Goal: Task Accomplishment & Management: Manage account settings

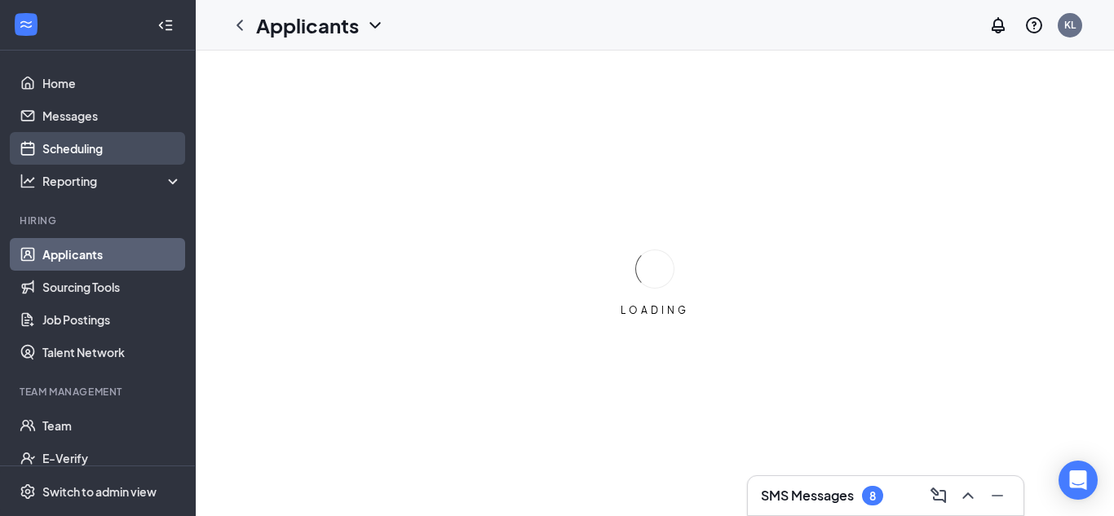
click at [102, 150] on link "Scheduling" at bounding box center [111, 148] width 139 height 33
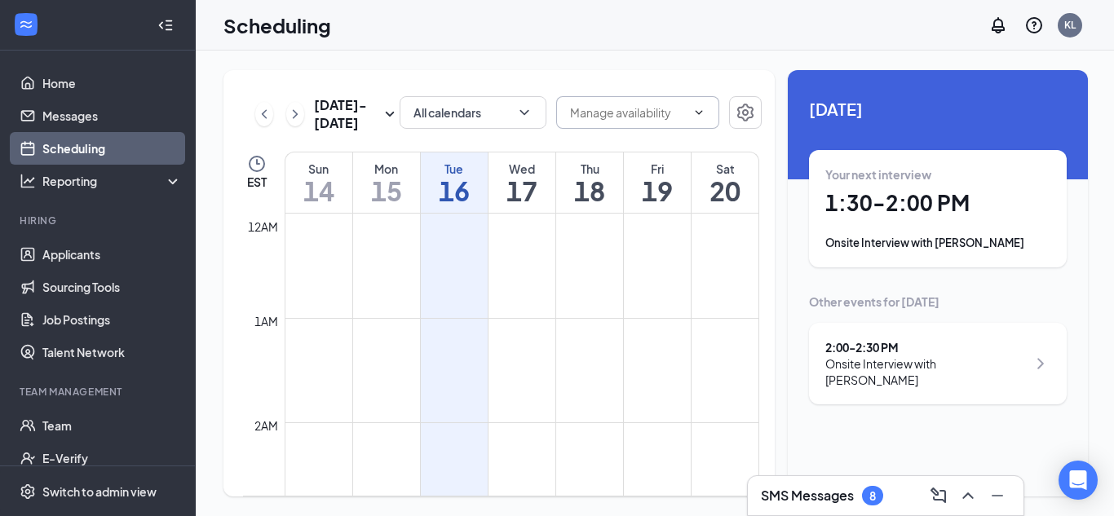
scroll to position [801, 0]
click at [918, 198] on h1 "1:30 - 2:00 PM" at bounding box center [937, 203] width 225 height 28
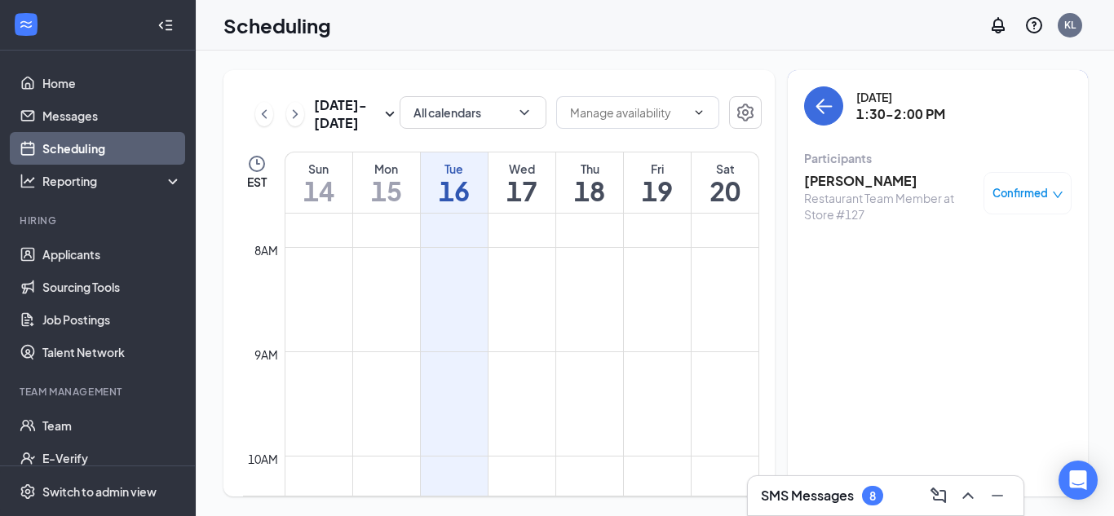
click at [1013, 193] on span "Confirmed" at bounding box center [1019, 193] width 55 height 16
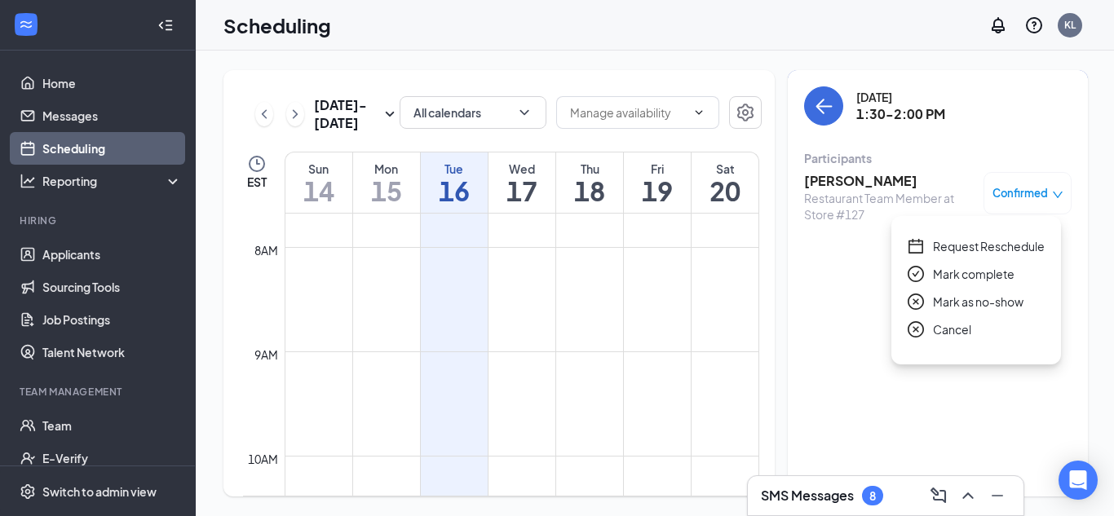
click at [939, 276] on span "Mark complete" at bounding box center [974, 274] width 82 height 18
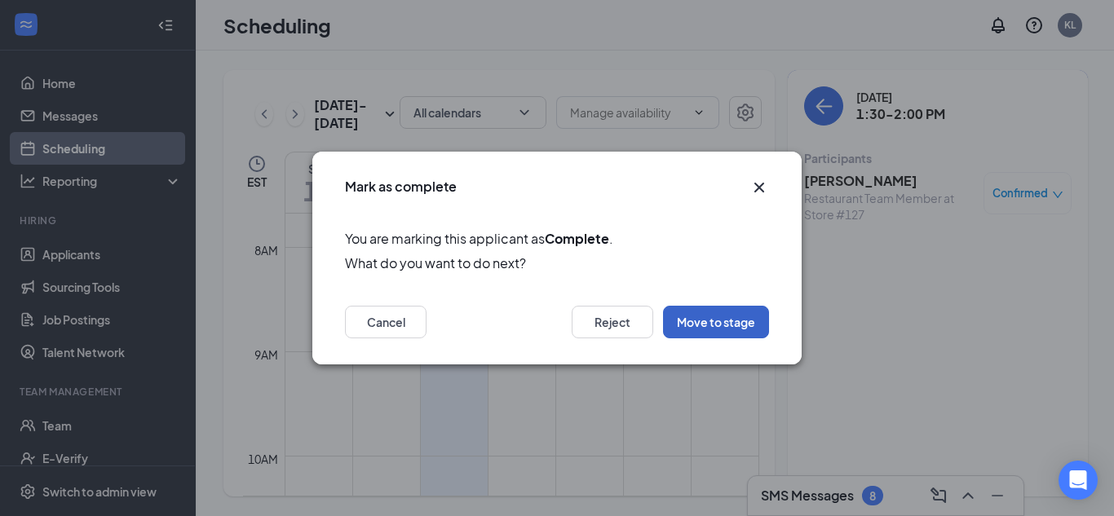
click at [726, 321] on button "Move to stage" at bounding box center [716, 322] width 106 height 33
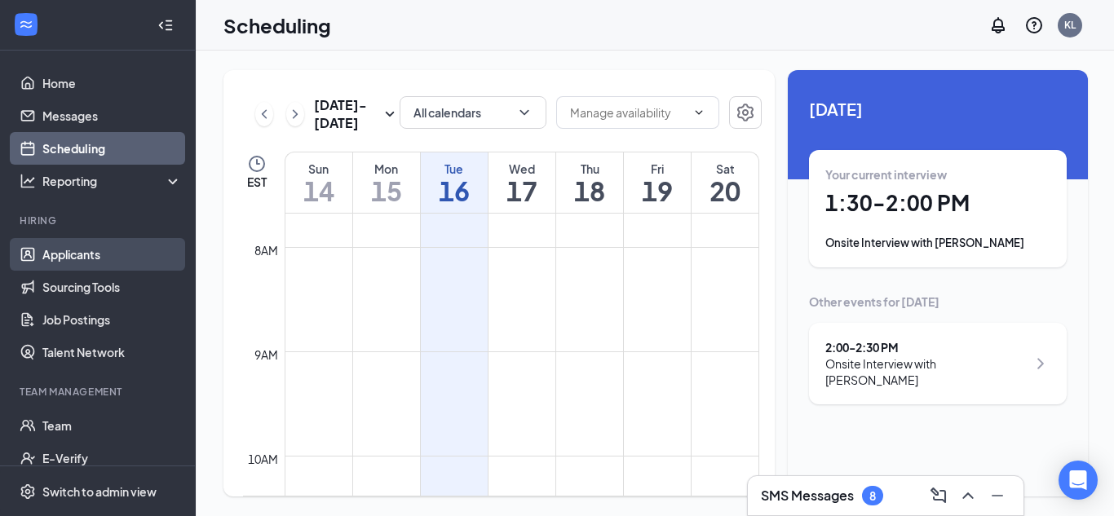
click at [75, 246] on link "Applicants" at bounding box center [111, 254] width 139 height 33
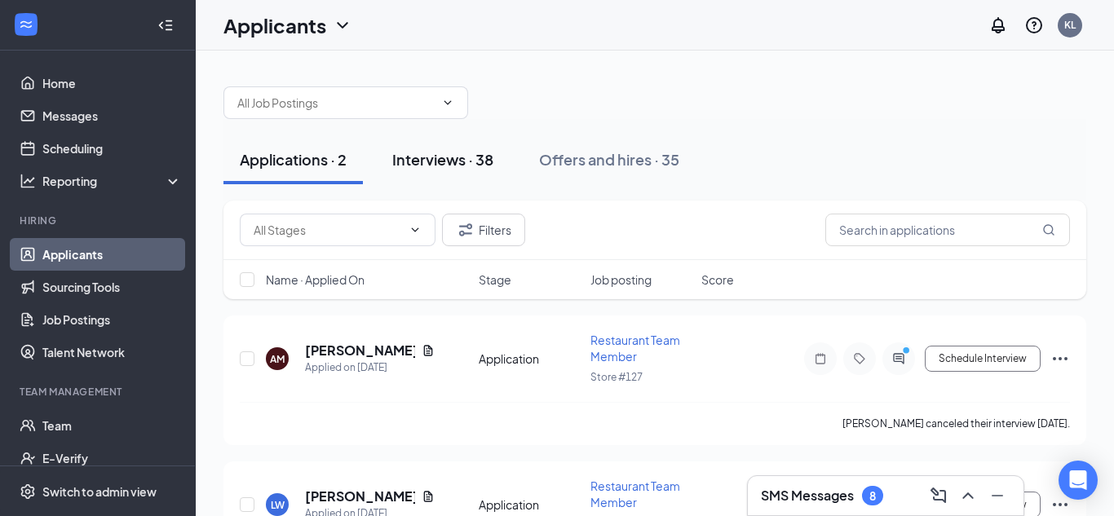
click at [461, 158] on div "Interviews · 38" at bounding box center [442, 159] width 101 height 20
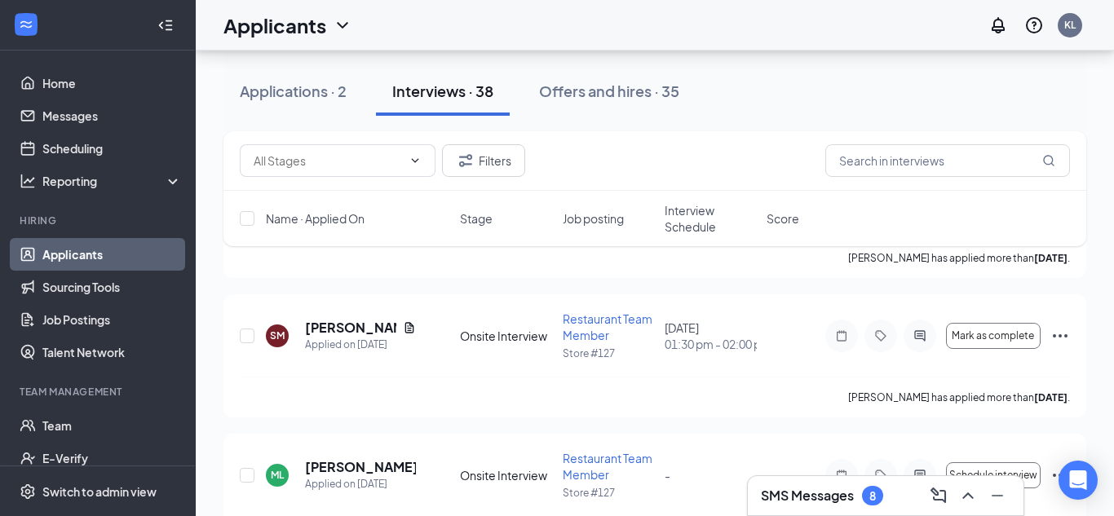
scroll to position [181, 0]
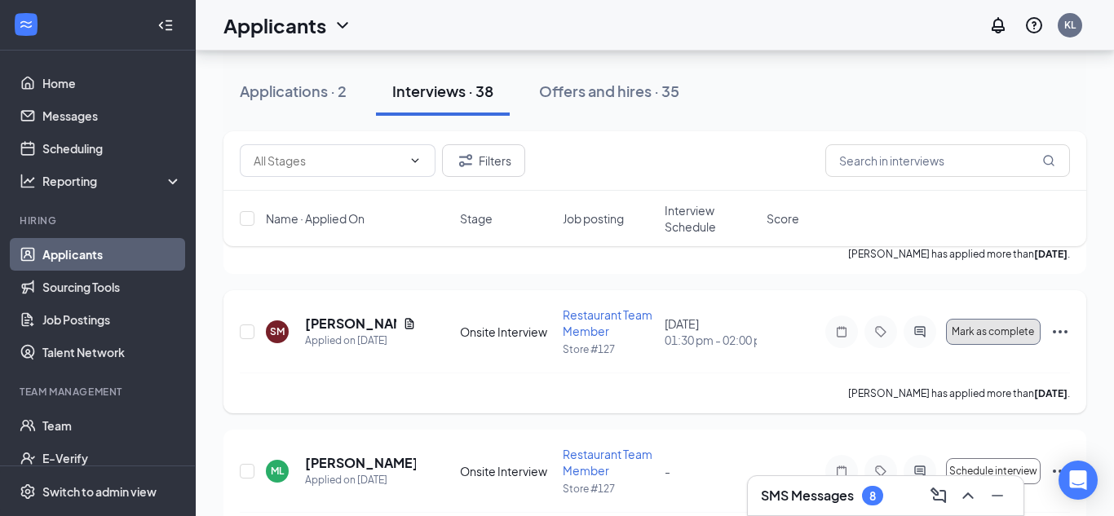
click at [986, 335] on span "Mark as complete" at bounding box center [993, 331] width 82 height 11
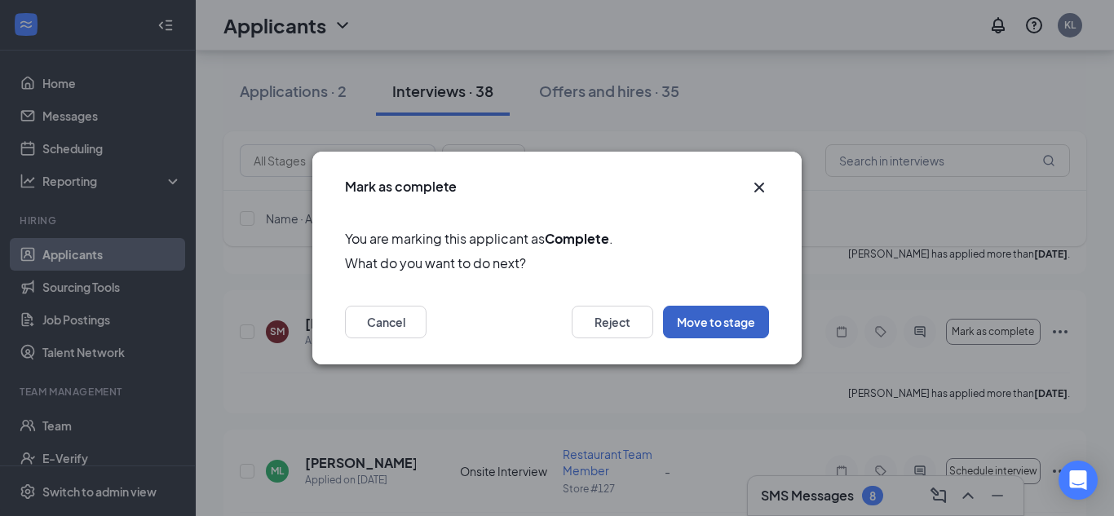
click at [696, 320] on button "Move to stage" at bounding box center [716, 322] width 106 height 33
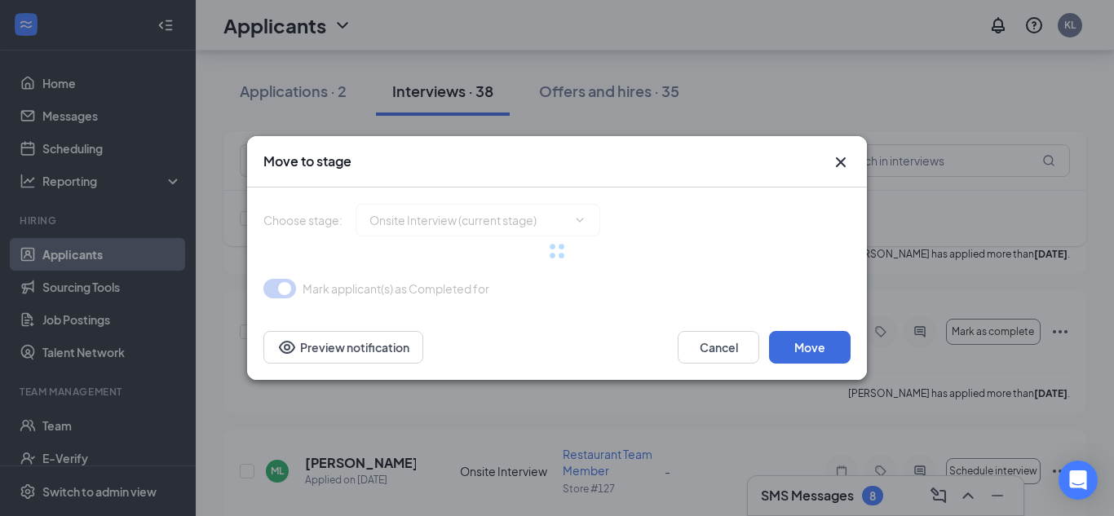
type input "Hiring Complete (next stage)"
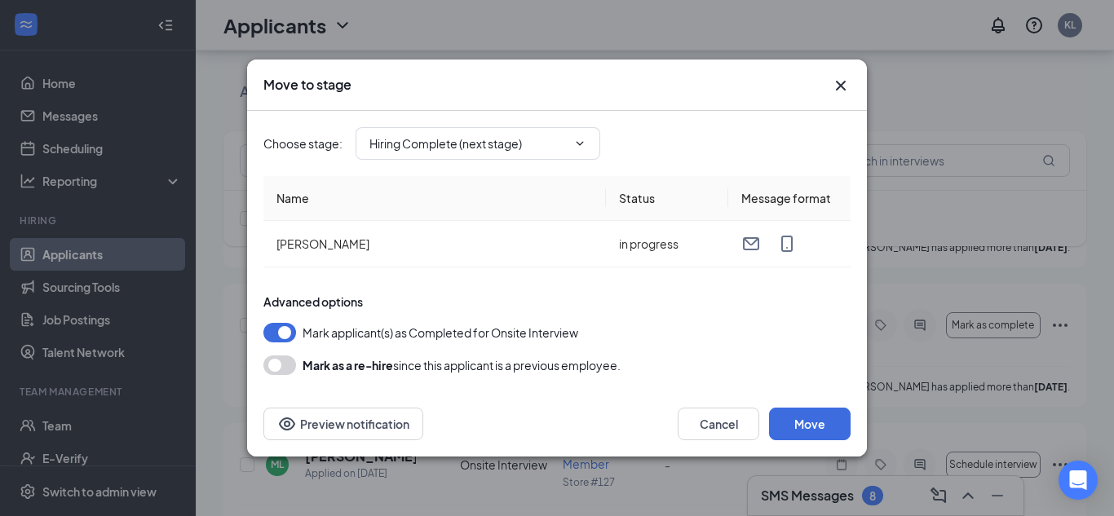
scroll to position [183, 0]
click at [573, 137] on icon "ChevronDown" at bounding box center [579, 143] width 13 height 13
click at [579, 144] on icon "ChevronDown" at bounding box center [579, 143] width 7 height 4
click at [583, 145] on icon "ChevronDown" at bounding box center [579, 143] width 13 height 13
click at [809, 428] on button "Move" at bounding box center [810, 424] width 82 height 33
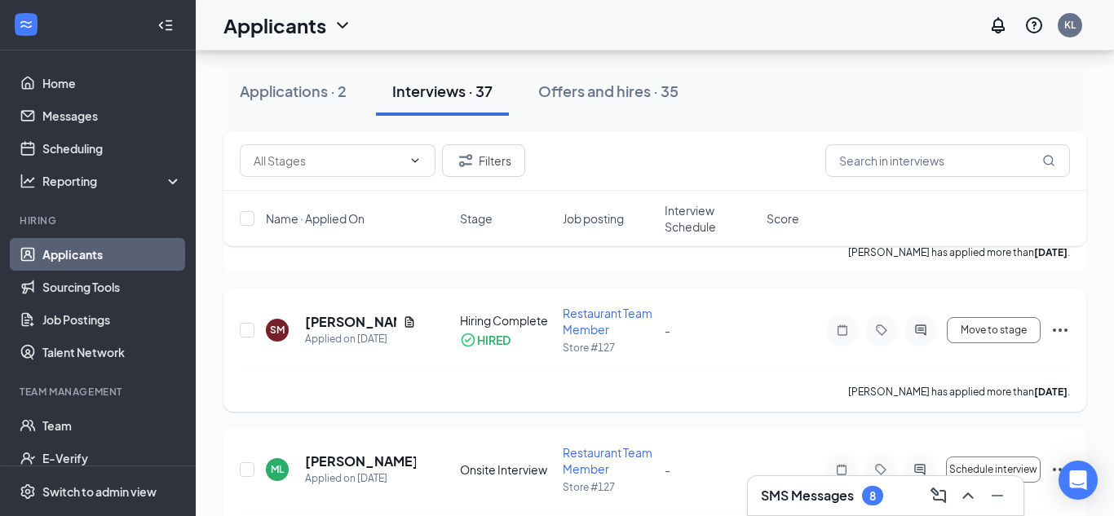
click at [1058, 327] on icon "Ellipses" at bounding box center [1060, 330] width 20 height 20
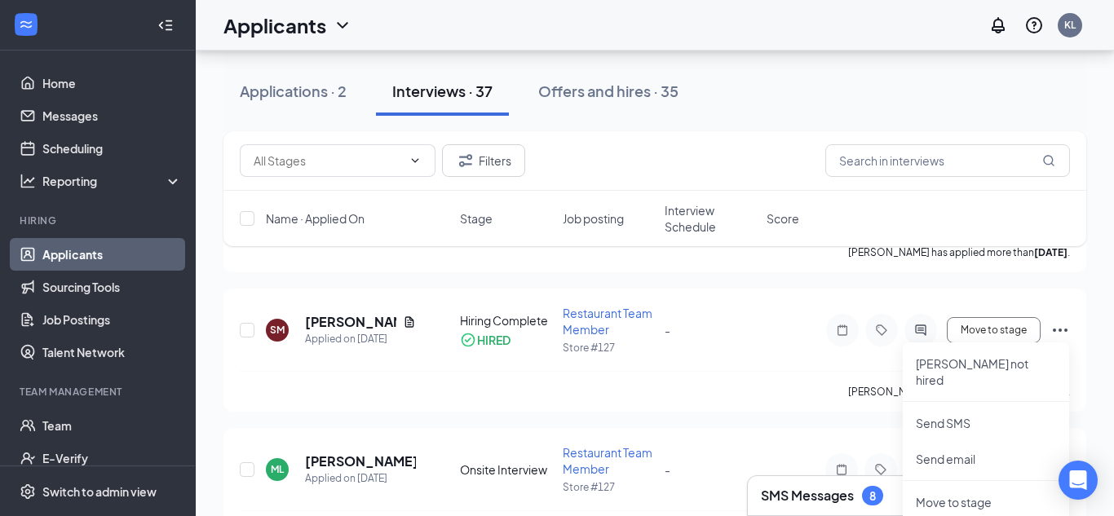
click at [738, 82] on div "Applications · 2 Interviews · 37 Offers and hires · 35" at bounding box center [654, 91] width 863 height 49
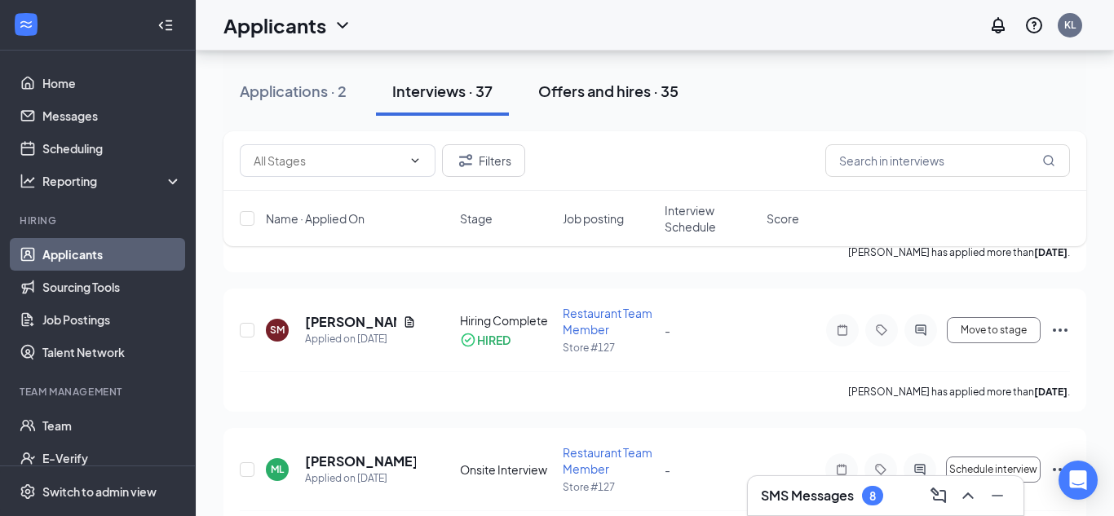
click at [603, 89] on div "Offers and hires · 35" at bounding box center [608, 91] width 140 height 20
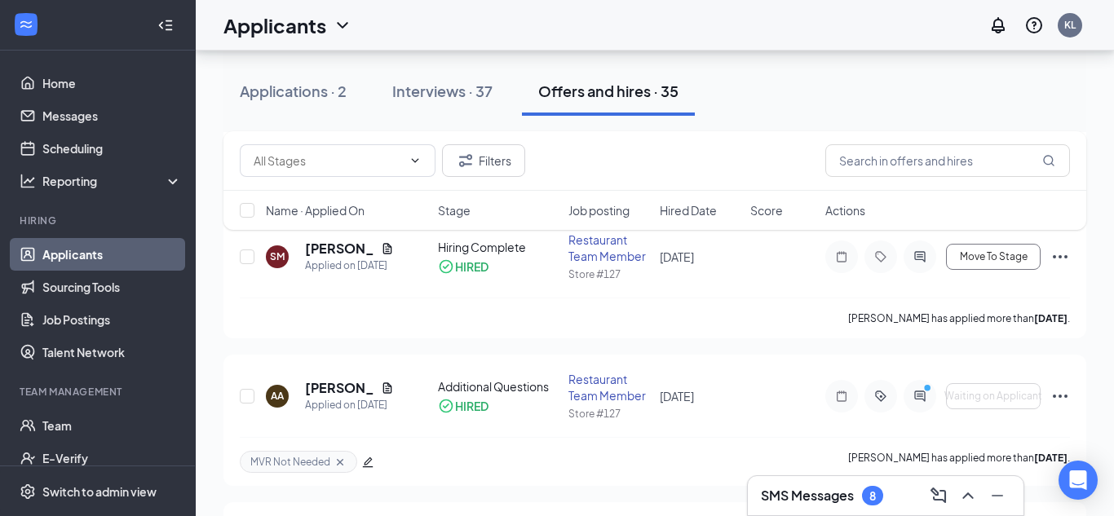
scroll to position [249, 0]
click at [959, 265] on button "Move To Stage" at bounding box center [993, 256] width 95 height 26
type input "Additional Questions (final stage)"
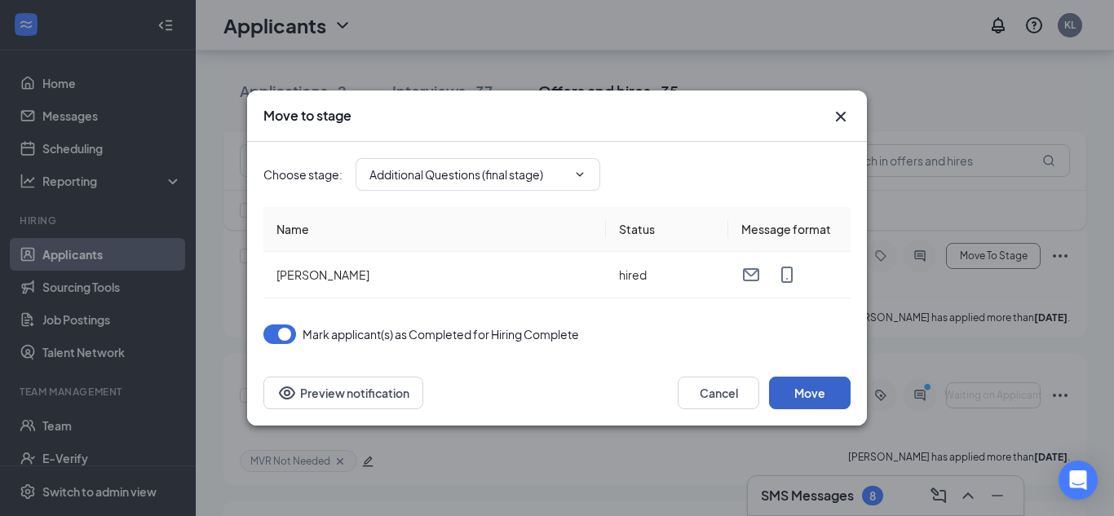
click at [816, 399] on button "Move" at bounding box center [810, 393] width 82 height 33
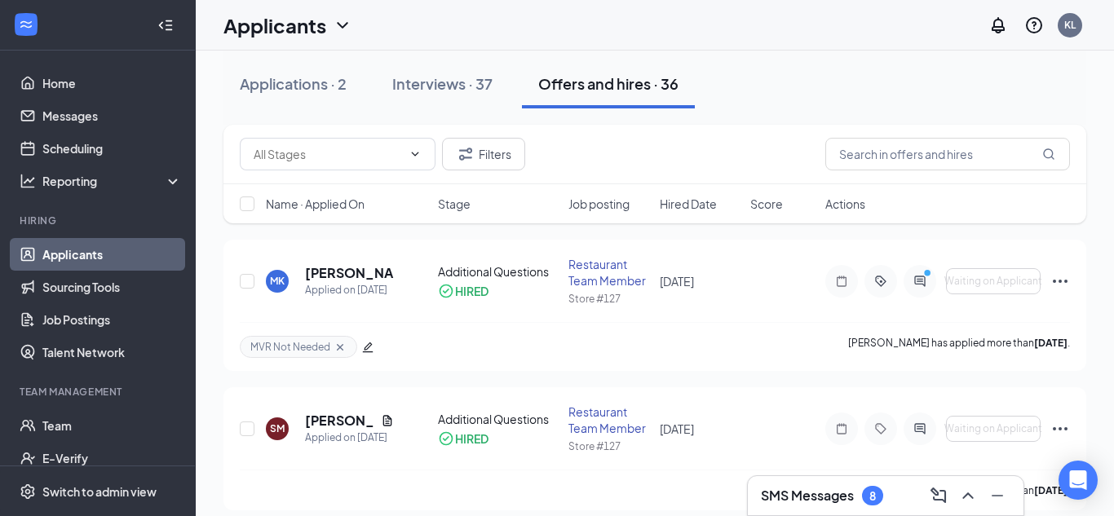
scroll to position [0, 0]
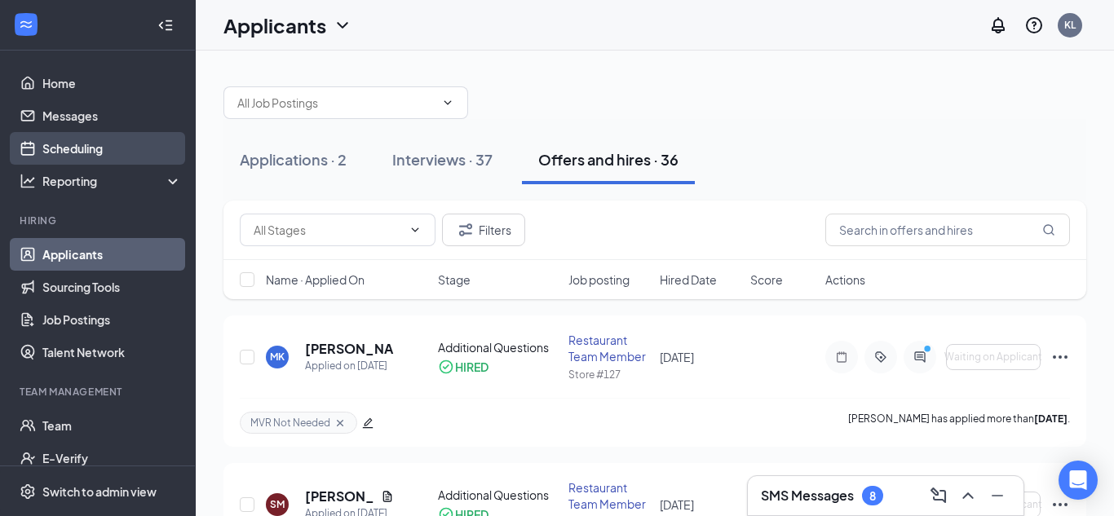
click at [63, 158] on link "Scheduling" at bounding box center [111, 148] width 139 height 33
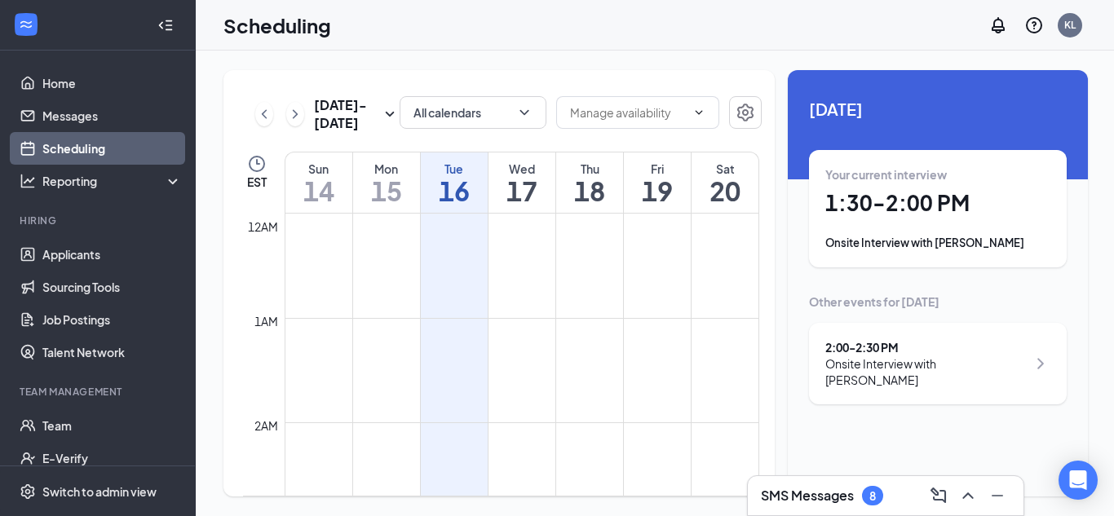
scroll to position [801, 0]
click at [1032, 369] on icon "ChevronRight" at bounding box center [1041, 364] width 20 height 20
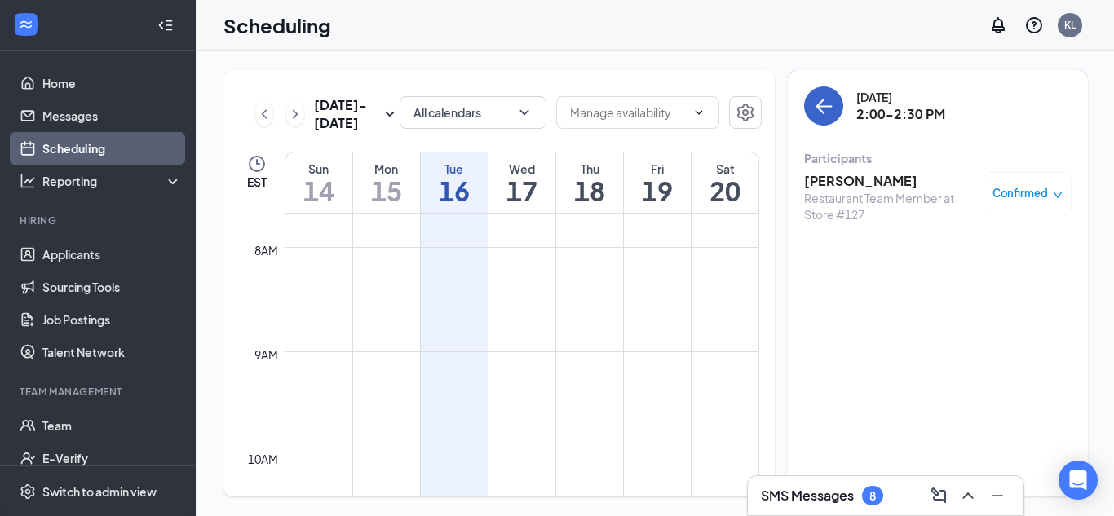
click at [814, 103] on icon "ArrowLeft" at bounding box center [824, 106] width 20 height 20
